Goal: Navigation & Orientation: Go to known website

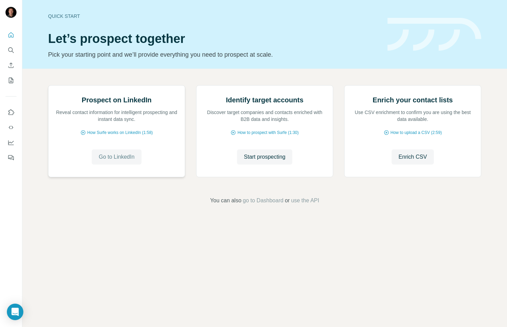
click at [120, 161] on span "Go to LinkedIn" at bounding box center [117, 157] width 36 height 8
